Goal: Task Accomplishment & Management: Complete application form

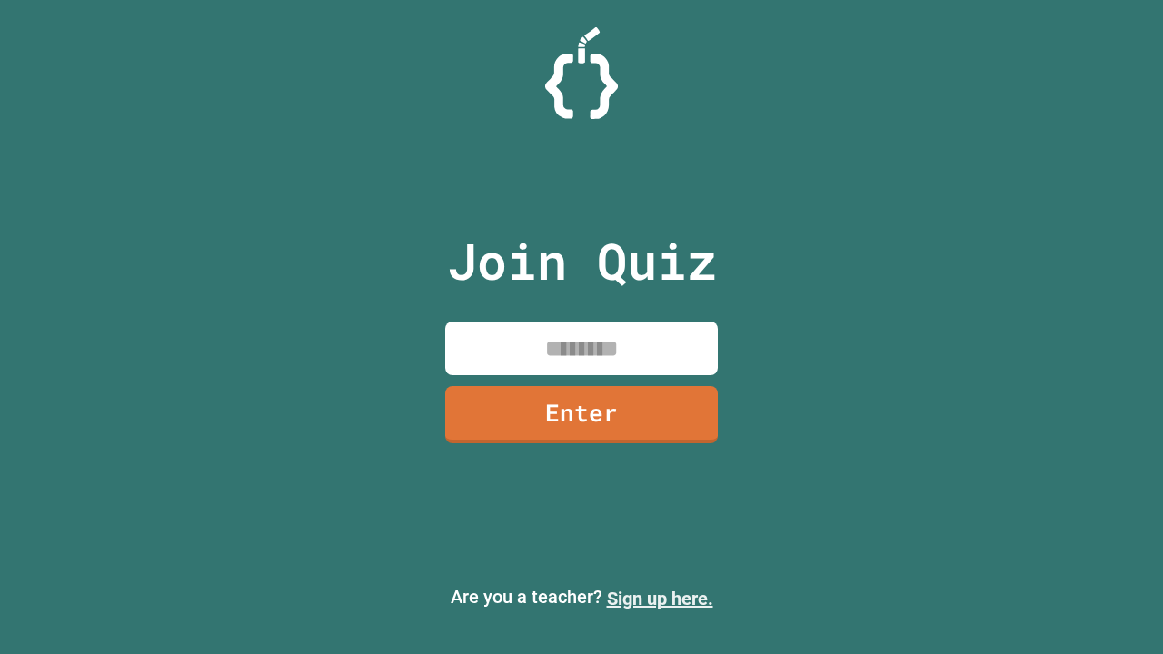
click at [660, 599] on link "Sign up here." at bounding box center [660, 599] width 106 height 22
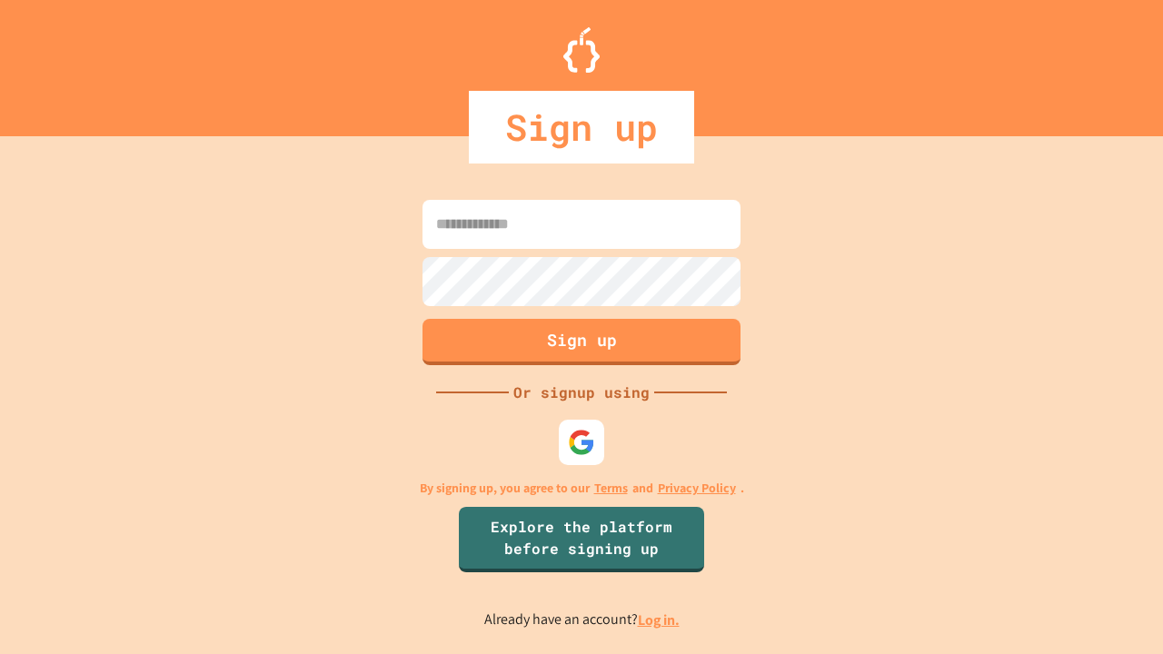
click at [660, 620] on link "Log in." at bounding box center [659, 620] width 42 height 19
